Goal: Find specific page/section: Find specific page/section

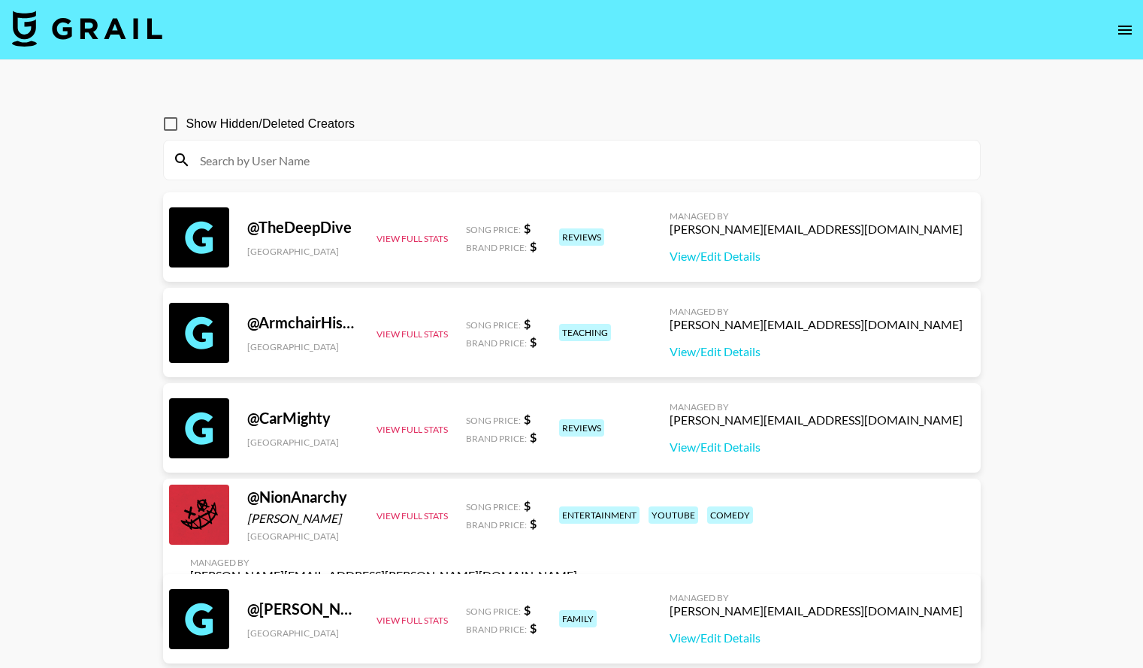
scroll to position [46, 0]
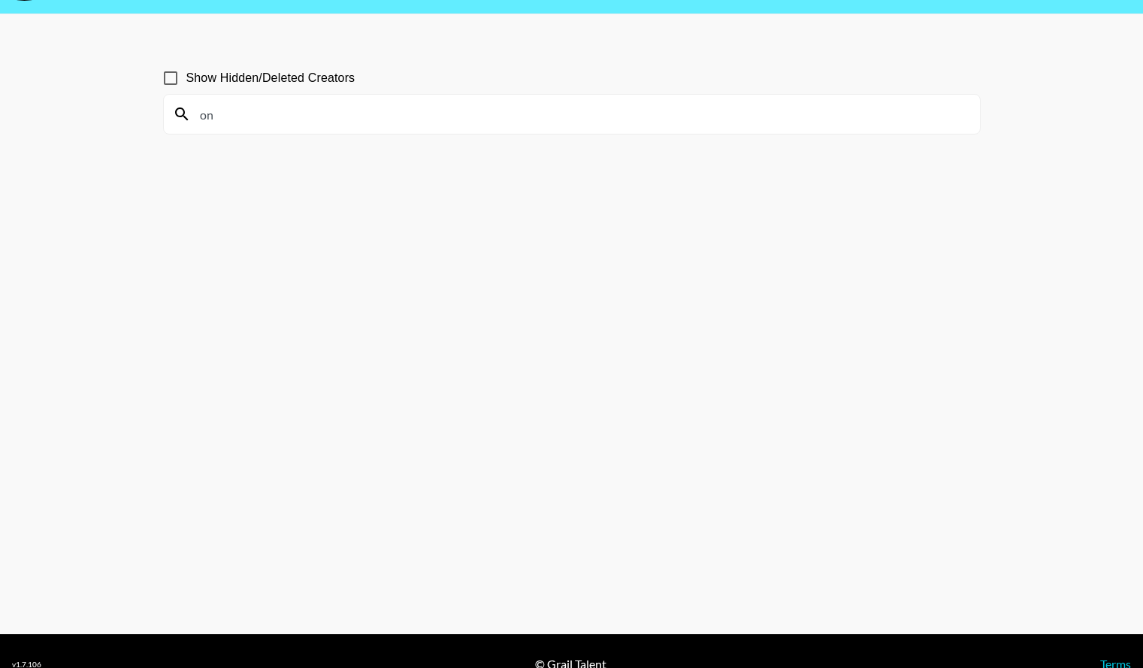
type input "o"
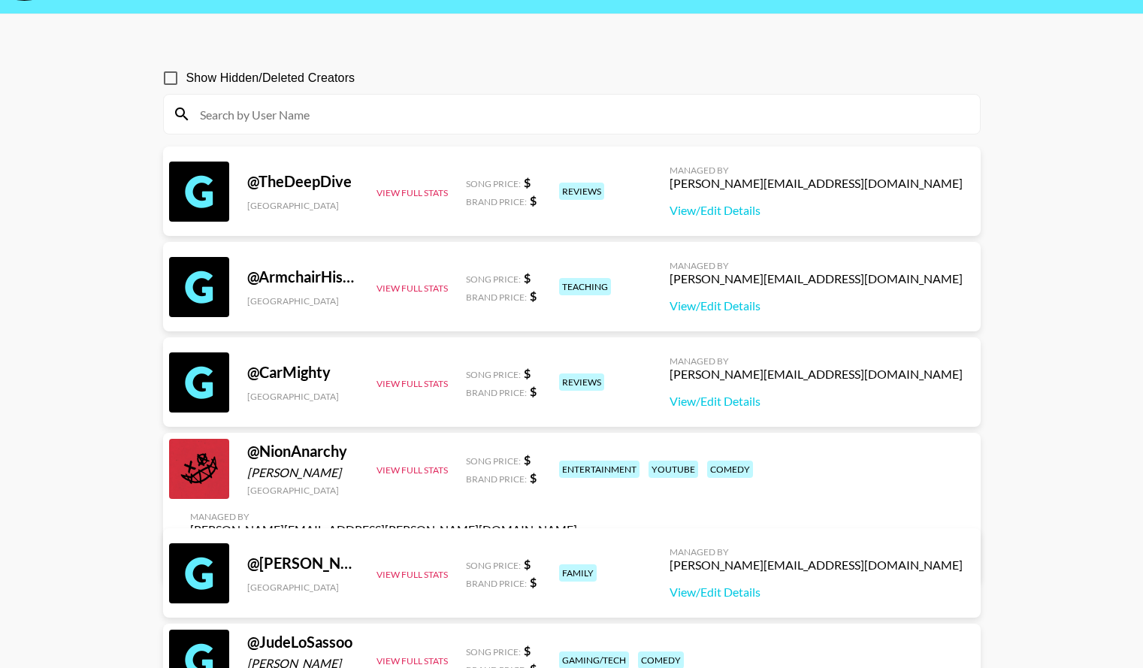
scroll to position [52, 0]
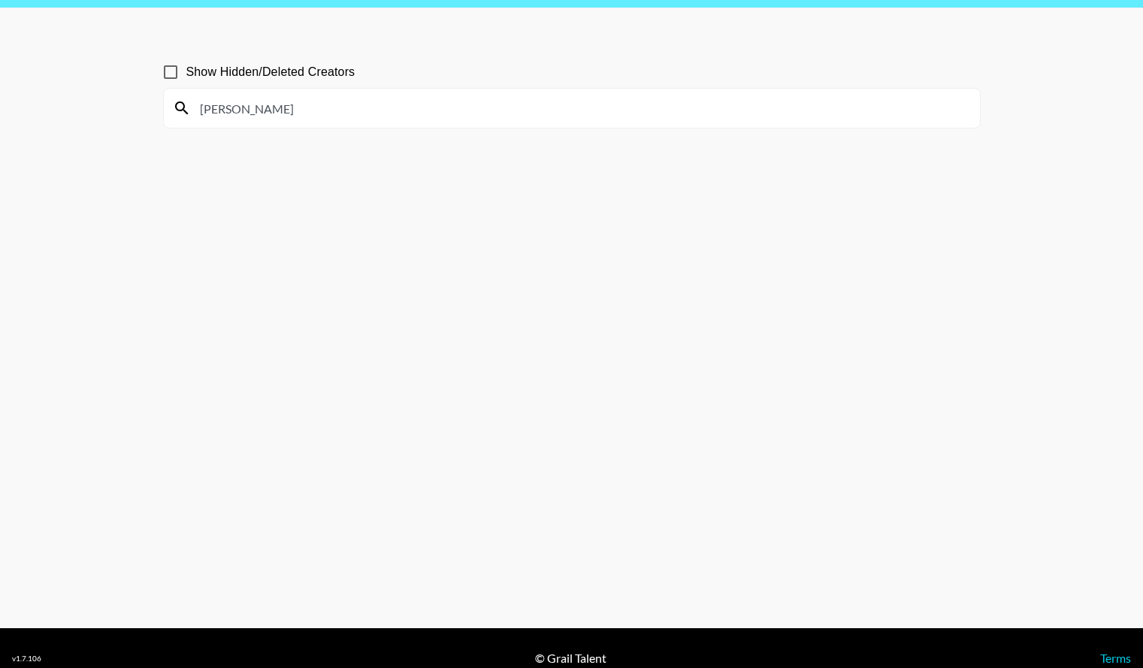
type input "[PERSON_NAME]="
click at [317, 118] on input "[PERSON_NAME]=" at bounding box center [581, 108] width 780 height 24
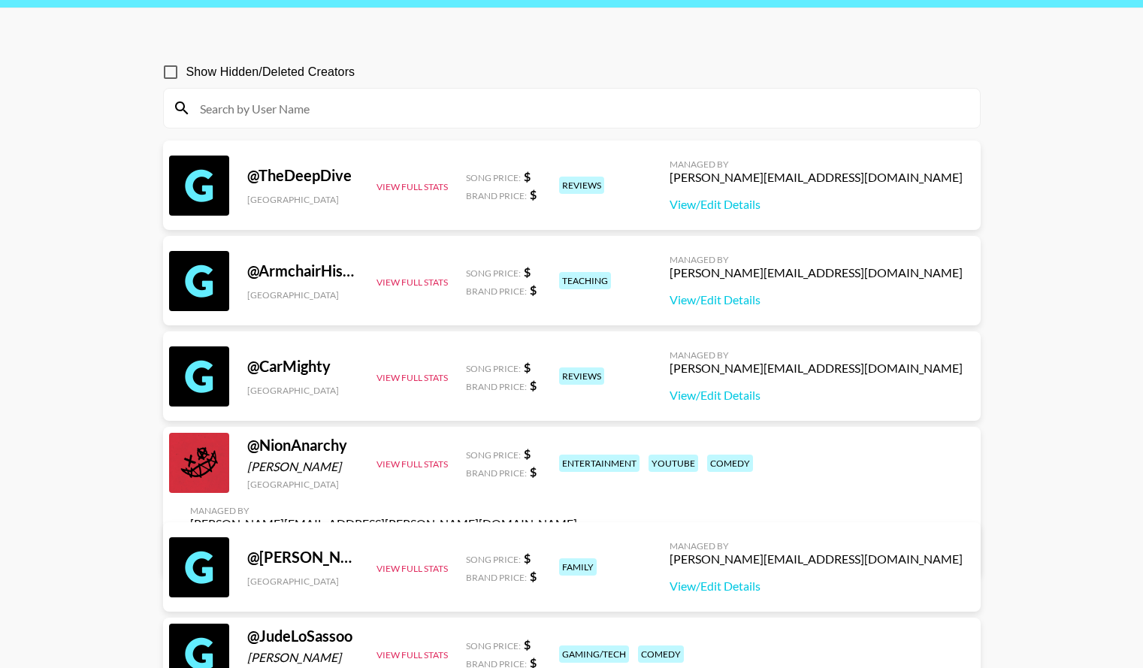
click at [273, 116] on input at bounding box center [581, 108] width 780 height 24
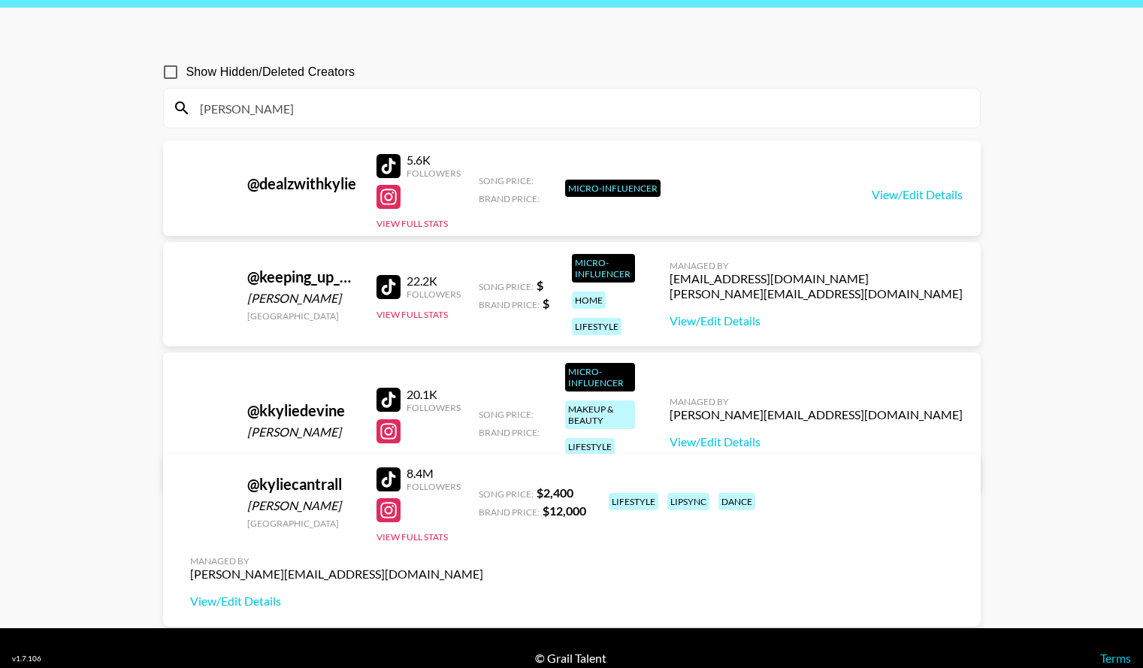
scroll to position [58, 0]
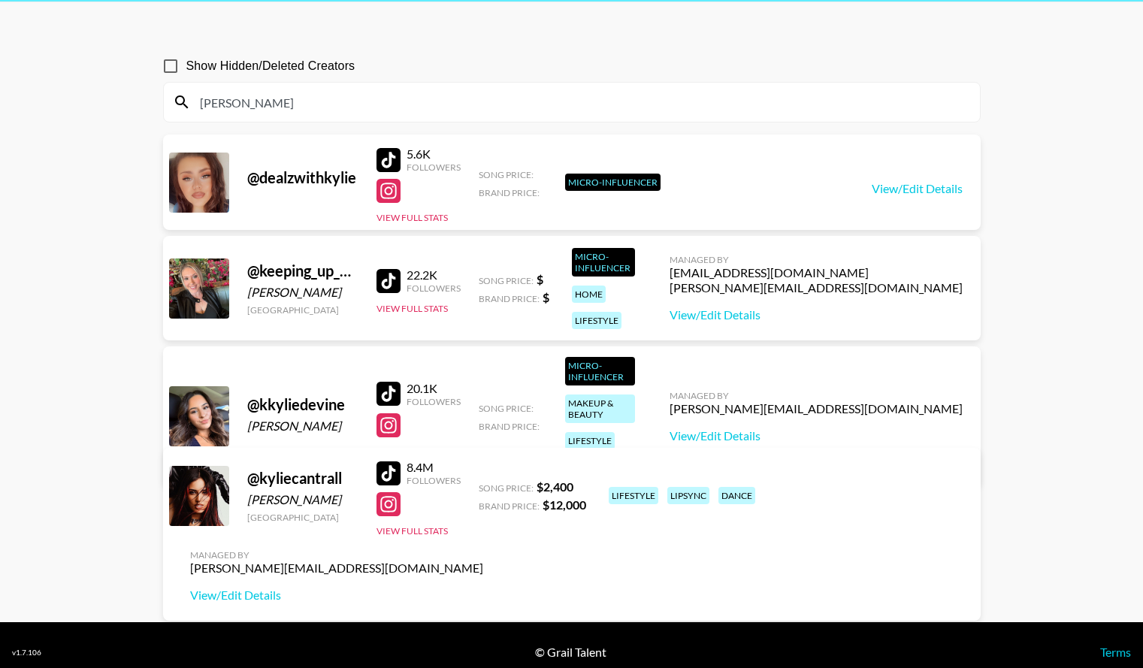
type input "[PERSON_NAME]"
